Goal: Manage account settings

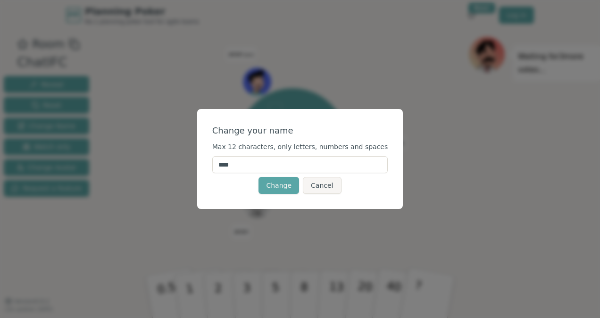
click at [259, 163] on input "****" at bounding box center [300, 164] width 176 height 17
type input "*********"
click at [280, 185] on button "Change" at bounding box center [279, 185] width 41 height 17
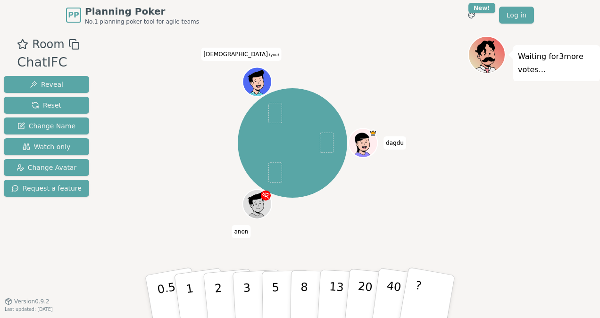
click at [259, 80] on icon at bounding box center [258, 82] width 28 height 4
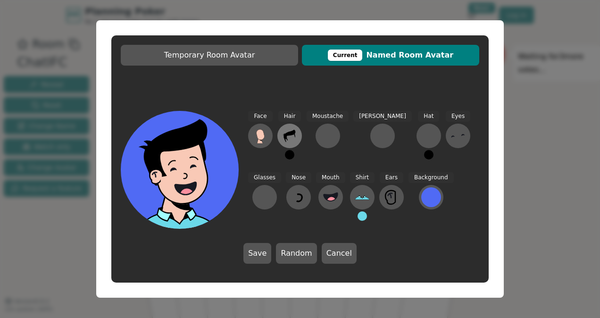
click at [288, 137] on icon at bounding box center [289, 135] width 15 height 15
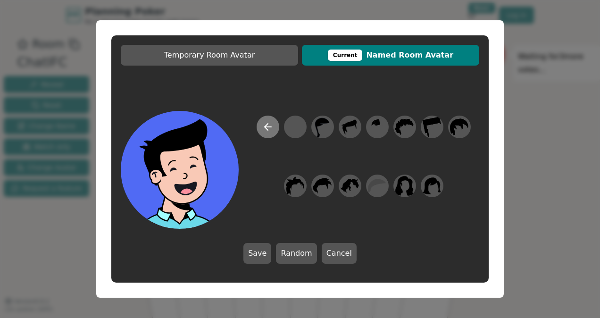
click at [270, 122] on icon at bounding box center [267, 126] width 11 height 11
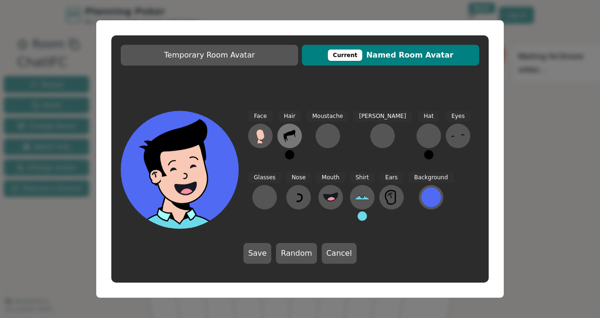
click at [294, 131] on icon at bounding box center [290, 136] width 12 height 12
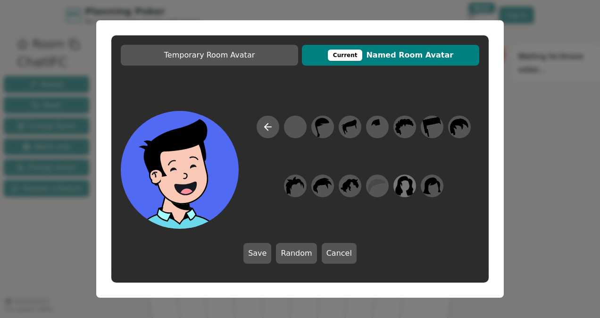
click at [407, 180] on icon at bounding box center [405, 186] width 18 height 20
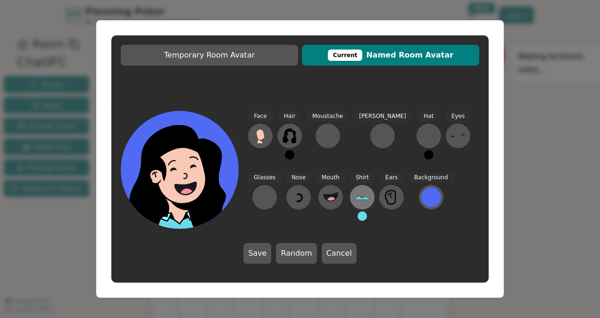
click at [355, 199] on icon at bounding box center [362, 197] width 15 height 3
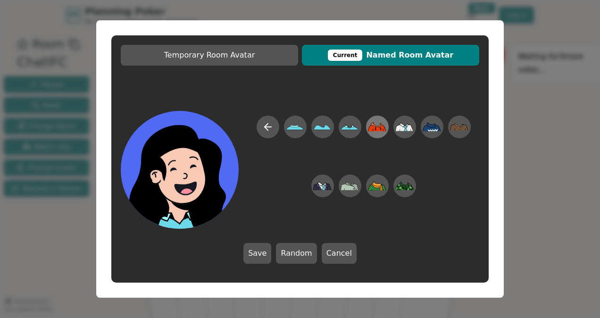
click at [384, 130] on icon at bounding box center [383, 130] width 1 height 3
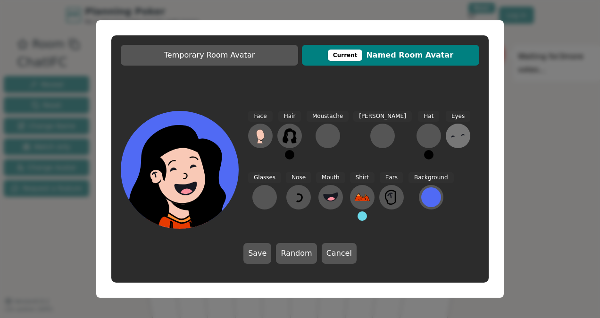
click at [446, 128] on button at bounding box center [458, 136] width 25 height 25
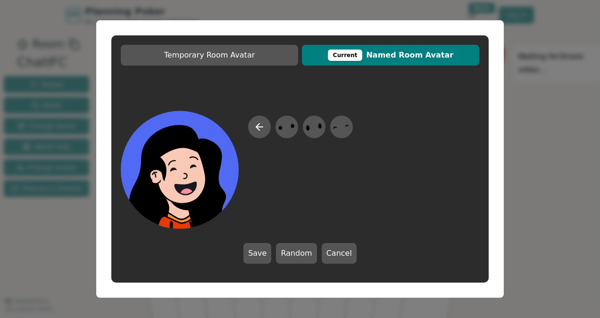
click at [260, 132] on icon at bounding box center [259, 126] width 11 height 11
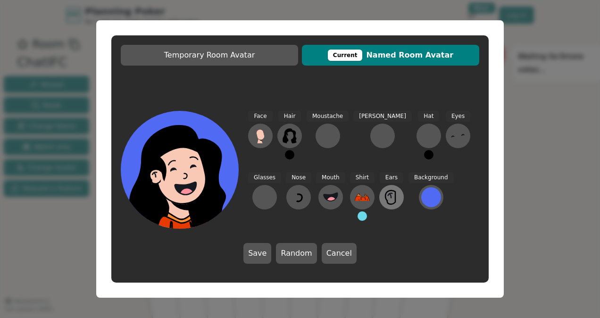
click at [384, 201] on icon at bounding box center [391, 197] width 15 height 15
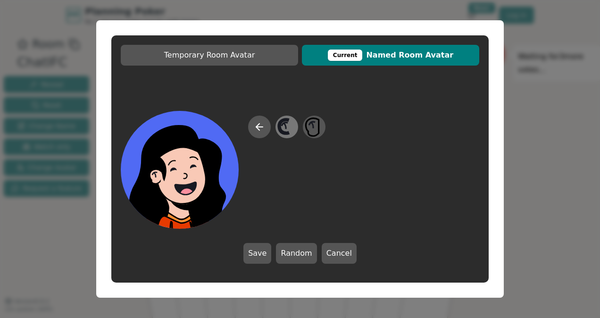
click at [290, 122] on icon at bounding box center [286, 127] width 18 height 21
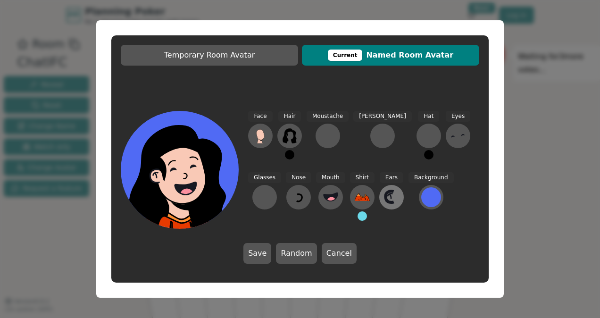
click at [389, 199] on icon at bounding box center [390, 196] width 2 height 5
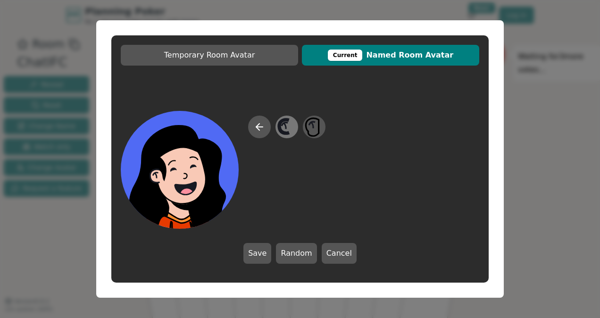
click at [284, 131] on icon at bounding box center [284, 126] width 10 height 14
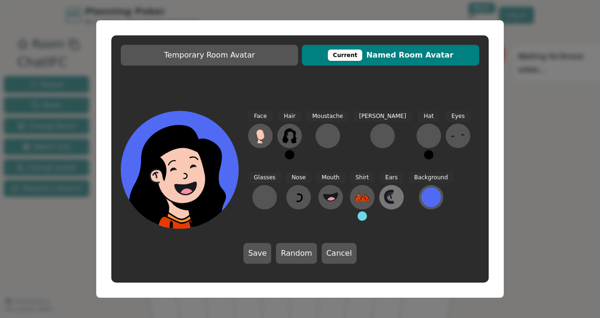
click at [384, 198] on icon at bounding box center [391, 197] width 15 height 15
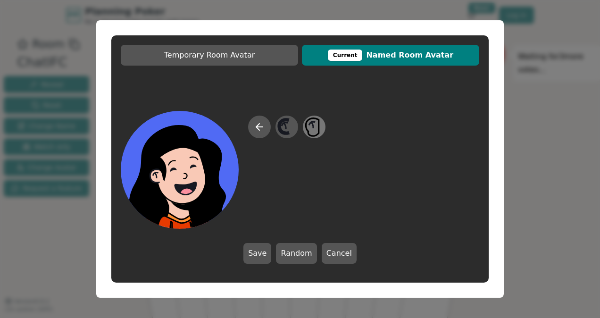
click at [310, 124] on icon at bounding box center [313, 123] width 6 height 3
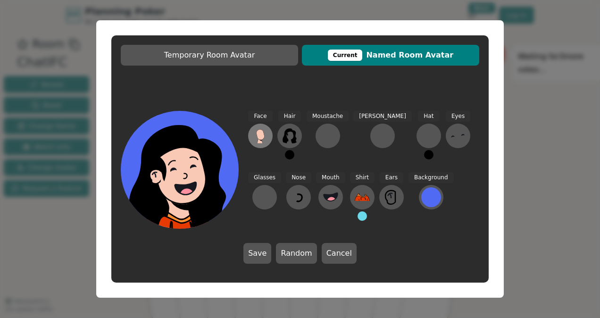
click at [260, 125] on button at bounding box center [260, 136] width 25 height 25
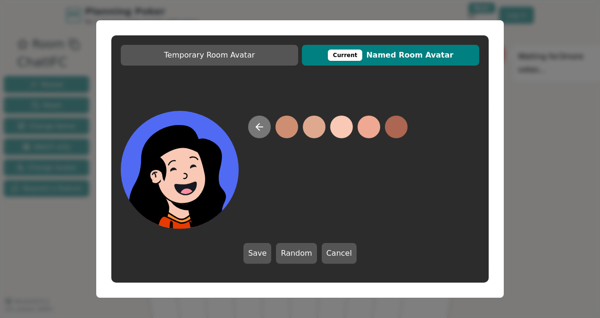
click at [261, 117] on button at bounding box center [259, 127] width 23 height 23
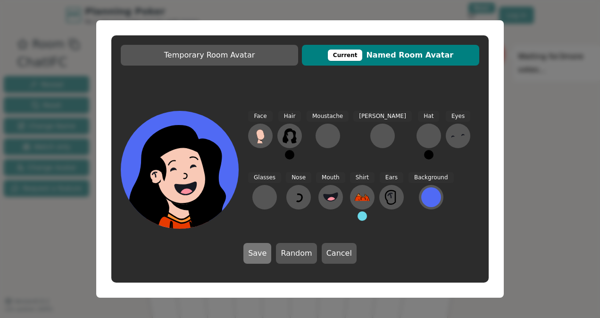
click at [260, 252] on button "Save" at bounding box center [258, 253] width 28 height 21
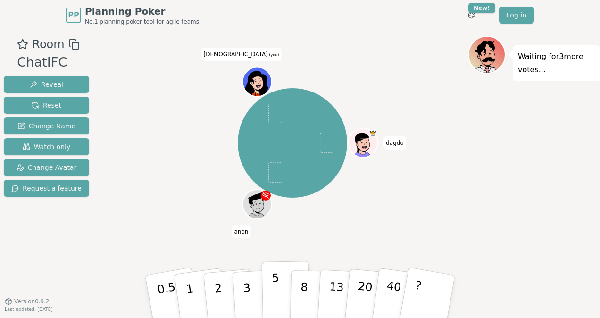
click at [276, 298] on p "5" at bounding box center [276, 296] width 8 height 51
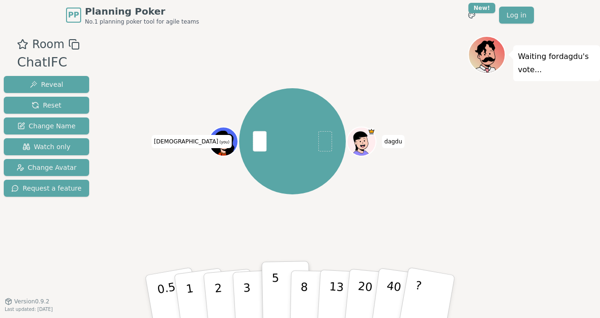
click at [275, 303] on p "5" at bounding box center [276, 296] width 8 height 51
click at [257, 139] on span at bounding box center [260, 141] width 14 height 20
click at [256, 138] on span at bounding box center [260, 141] width 14 height 20
